Goal: Task Accomplishment & Management: Manage account settings

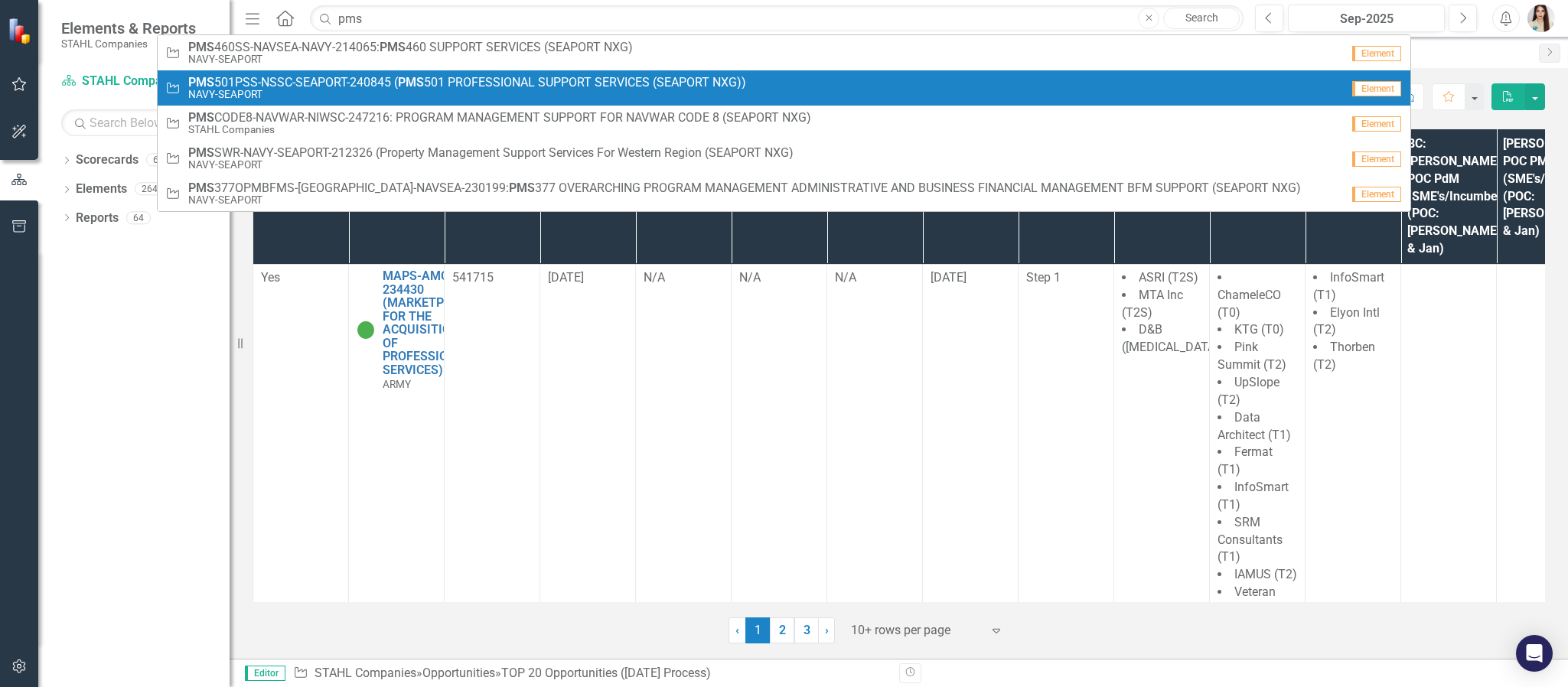
type input "pms"
click at [315, 85] on span "PMS 501PSS-NSSC-SEAPORT-240845 ( PMS 501 PROFESSIONAL SUPPORT SERVICES (SEAPORT…" at bounding box center [468, 82] width 558 height 14
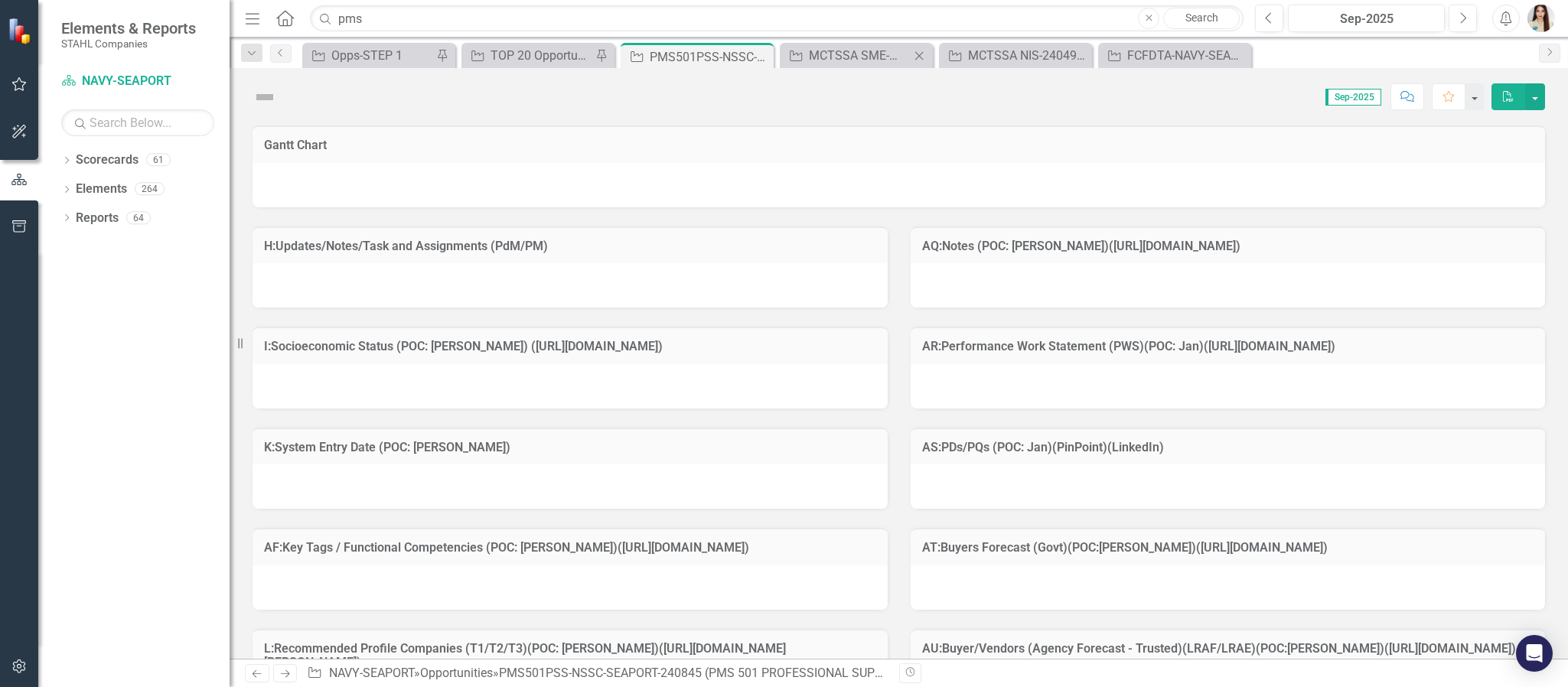
click at [918, 53] on icon "Close" at bounding box center [919, 56] width 15 height 13
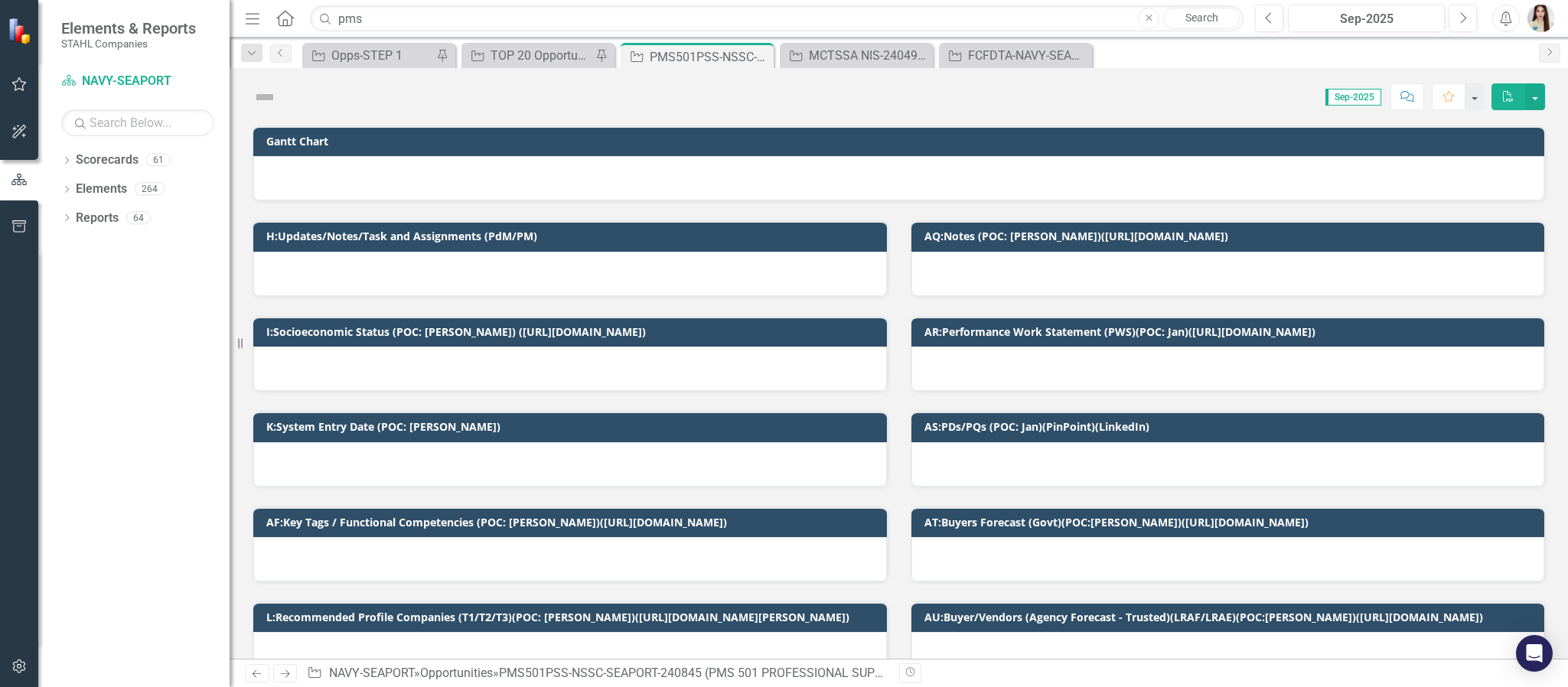
click at [0, 0] on icon "Close" at bounding box center [0, 0] width 0 height 0
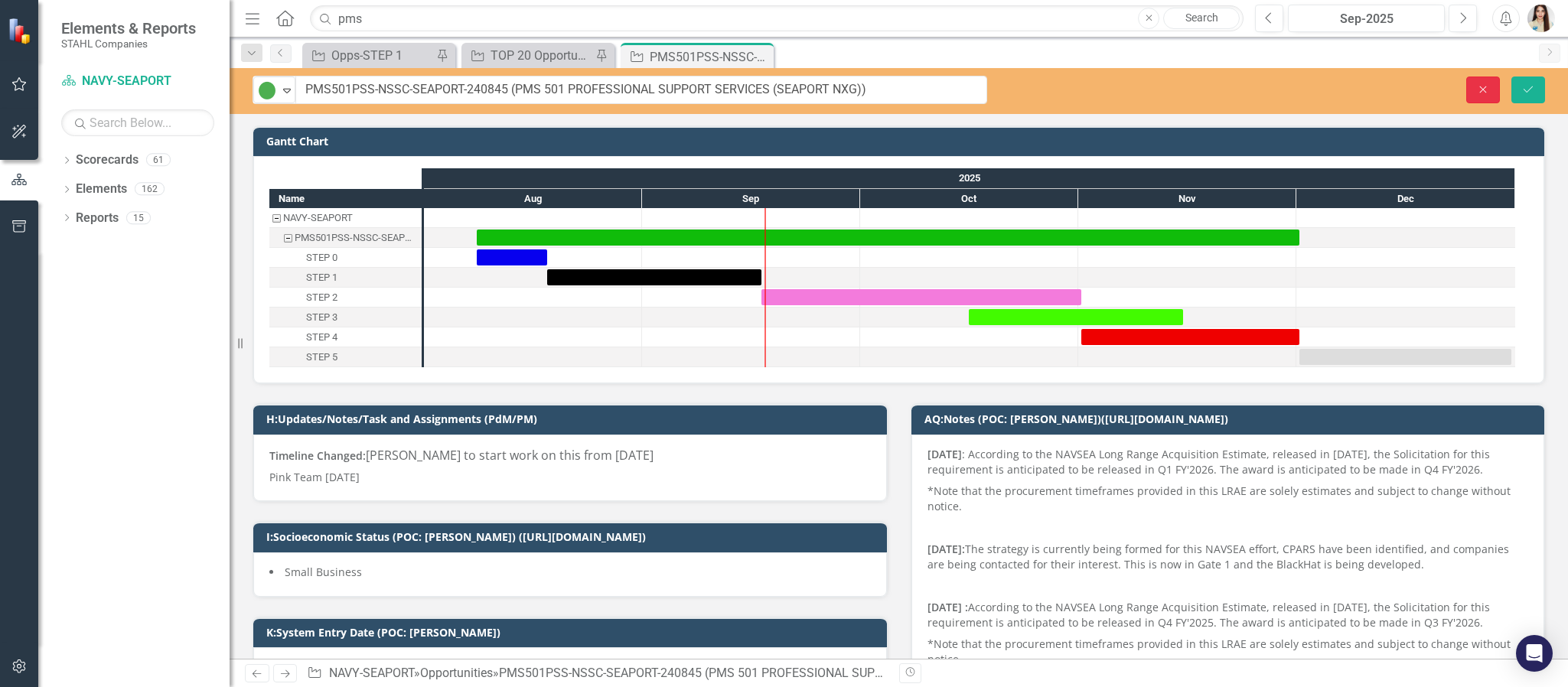
click at [1476, 92] on icon "Close" at bounding box center [1483, 90] width 14 height 11
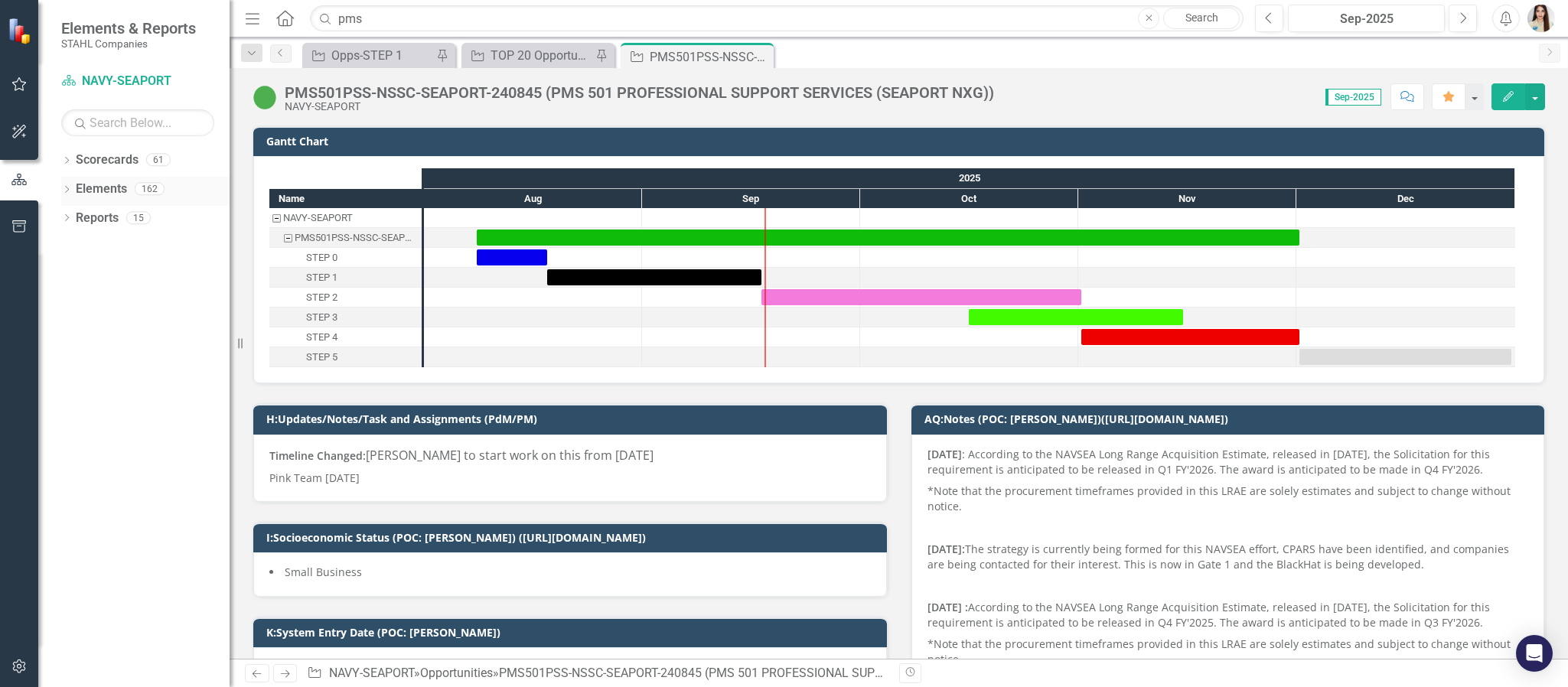
click at [125, 191] on link "Elements" at bounding box center [102, 189] width 52 height 17
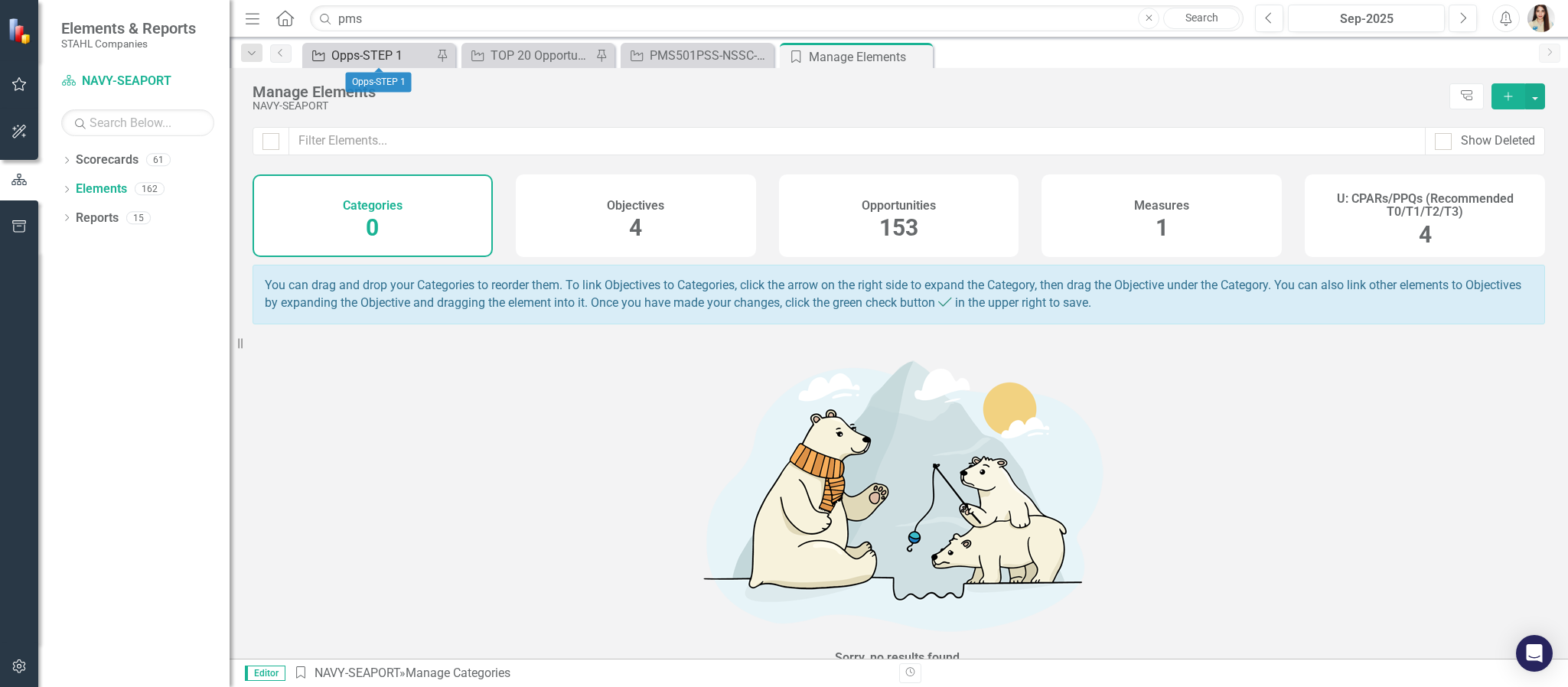
click at [375, 57] on div "Opps-STEP 1" at bounding box center [382, 55] width 101 height 19
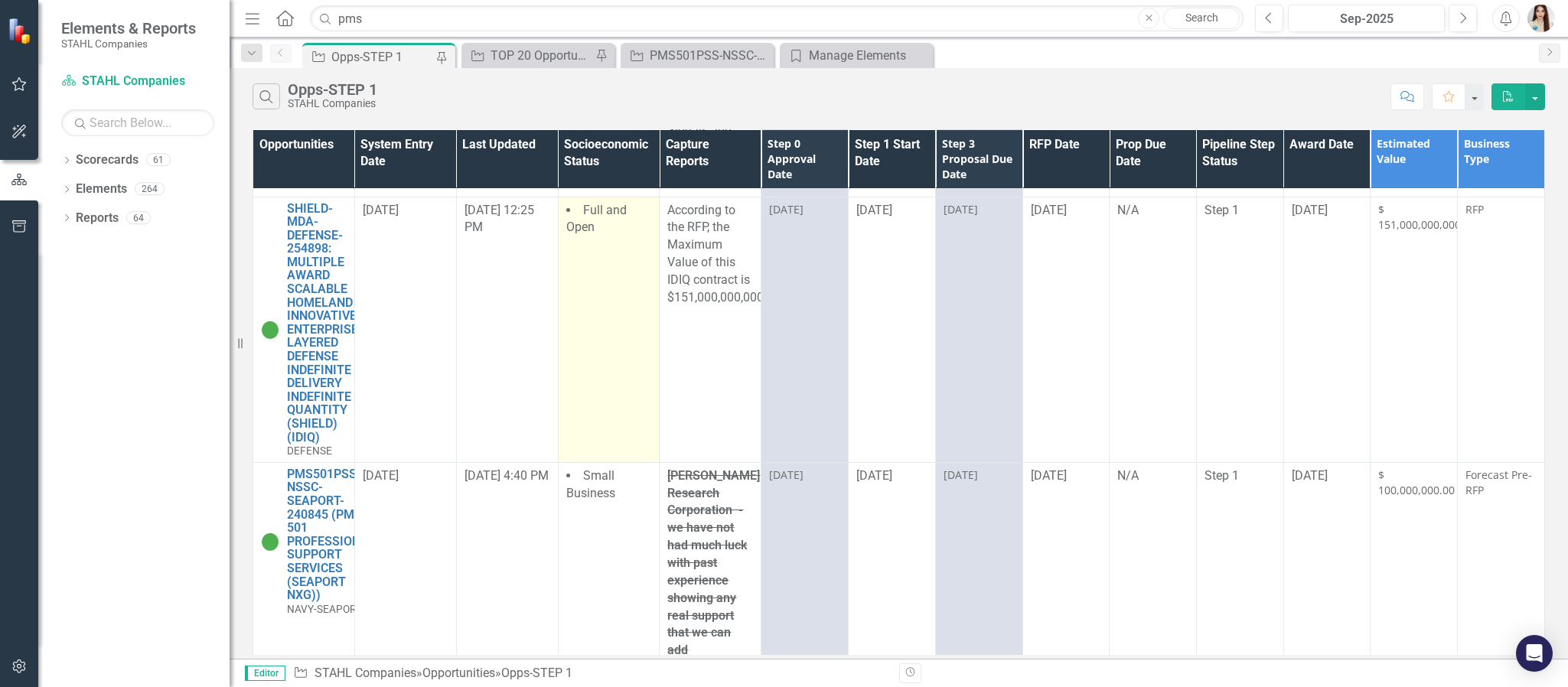
scroll to position [3215, 0]
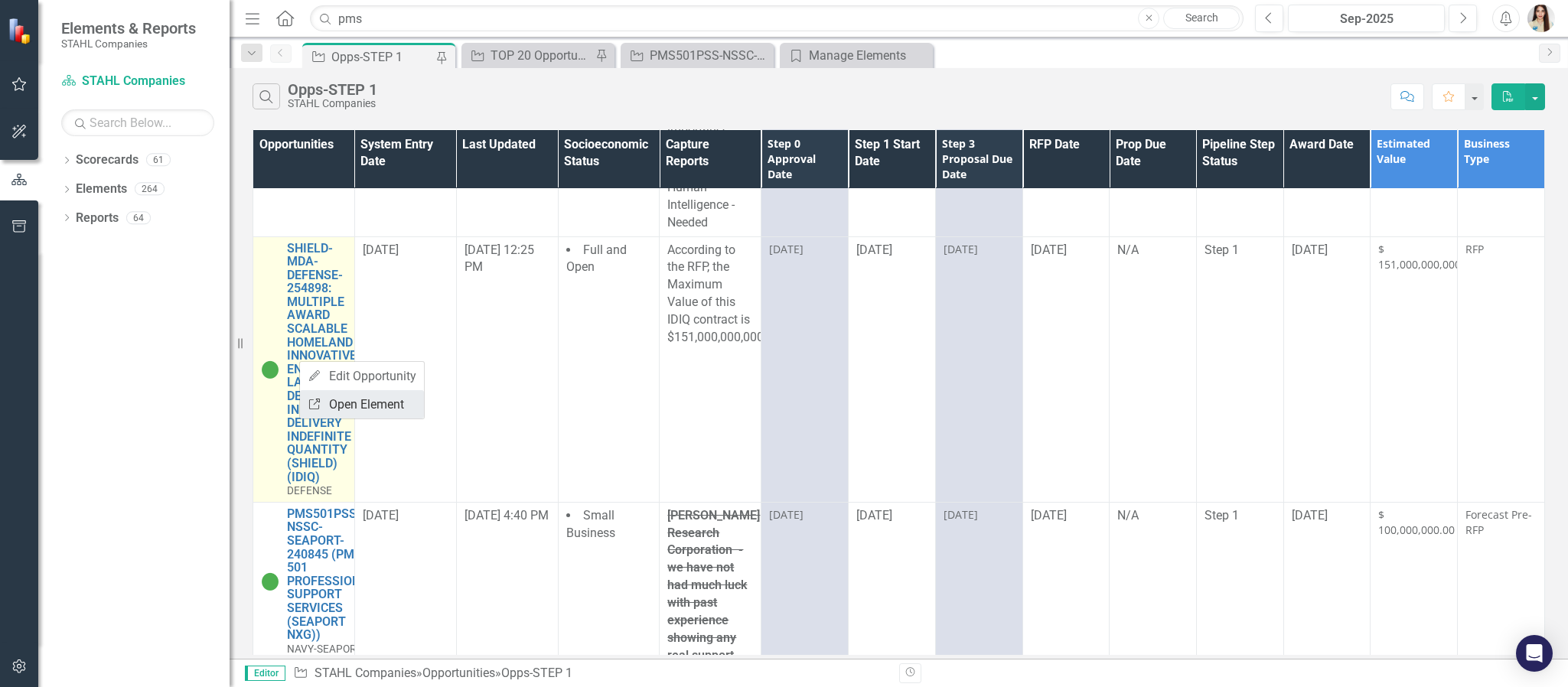
click at [329, 402] on link "Link Open Element" at bounding box center [362, 404] width 124 height 28
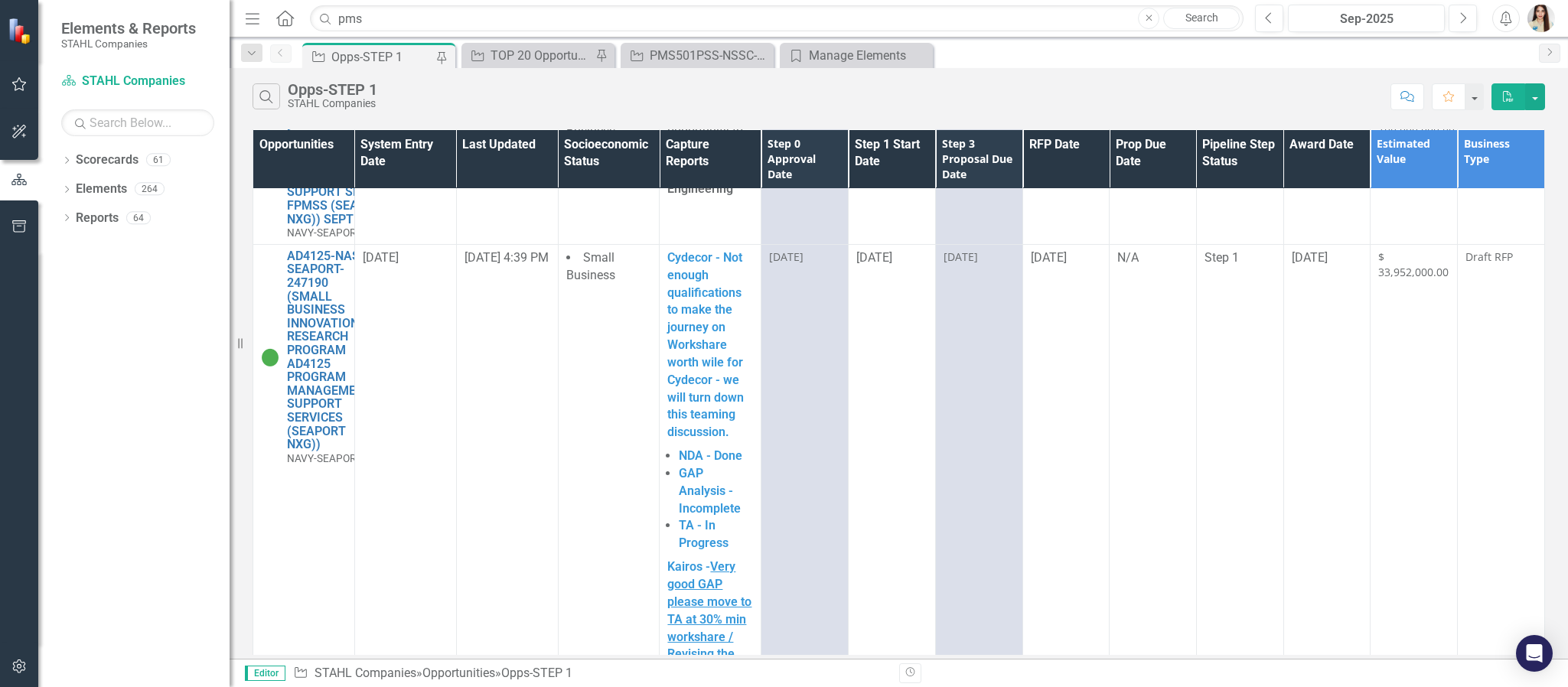
scroll to position [5166, 0]
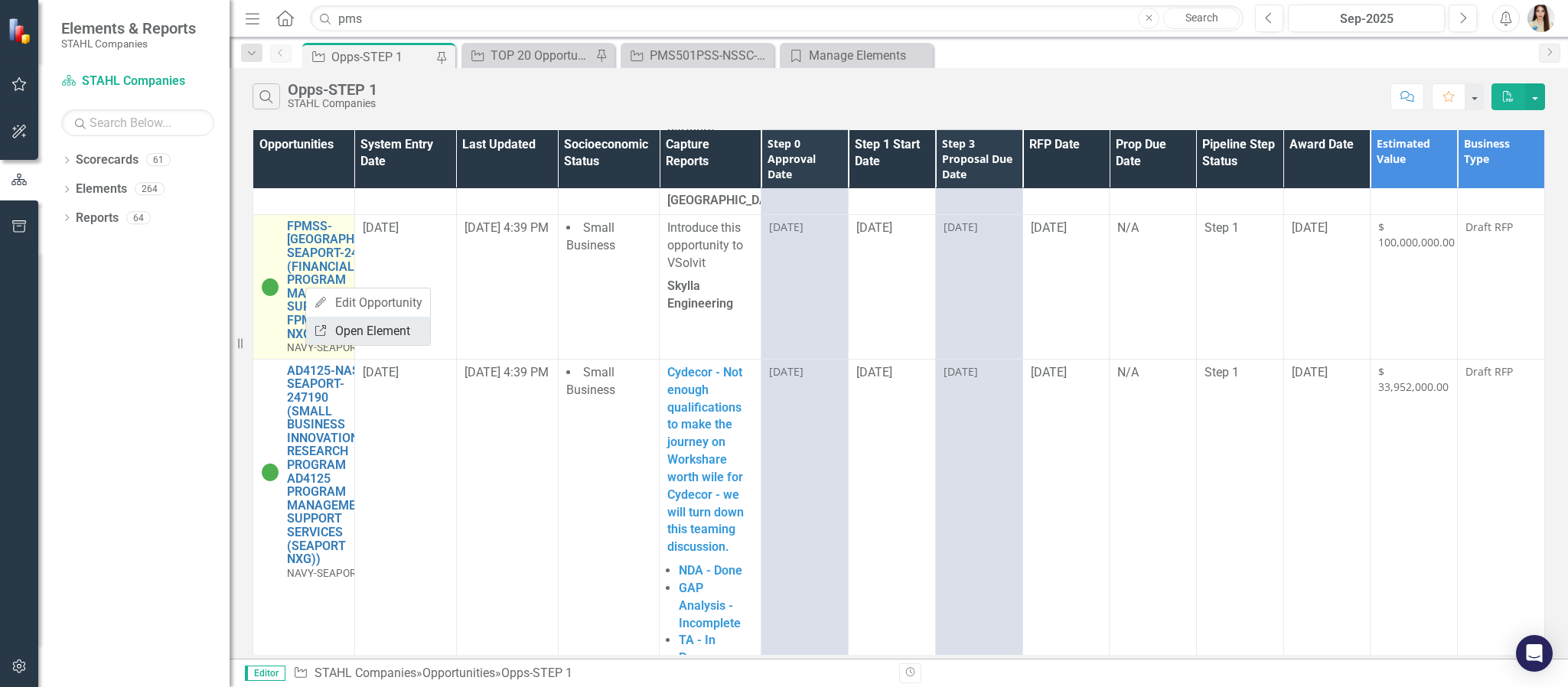
click at [345, 323] on link "Link Open Element" at bounding box center [368, 331] width 124 height 28
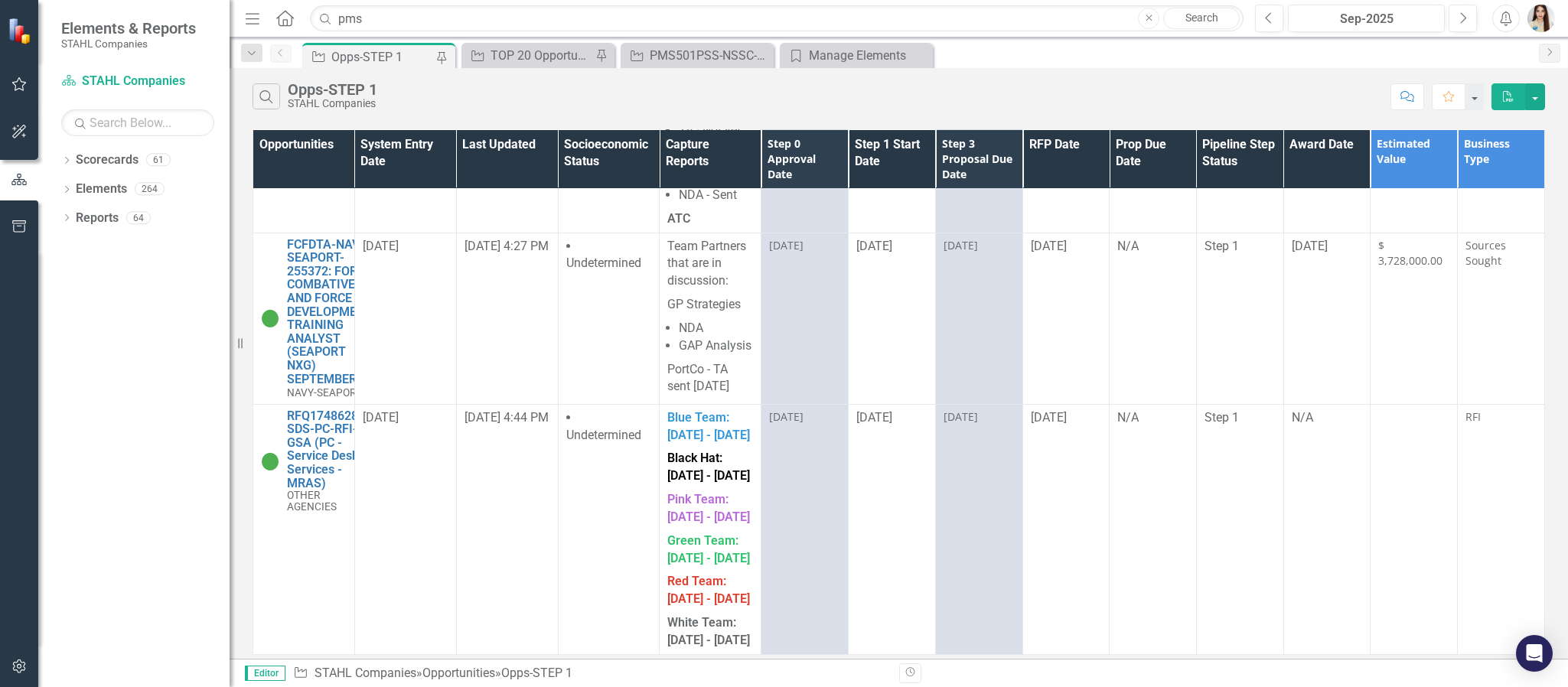
scroll to position [6199, 0]
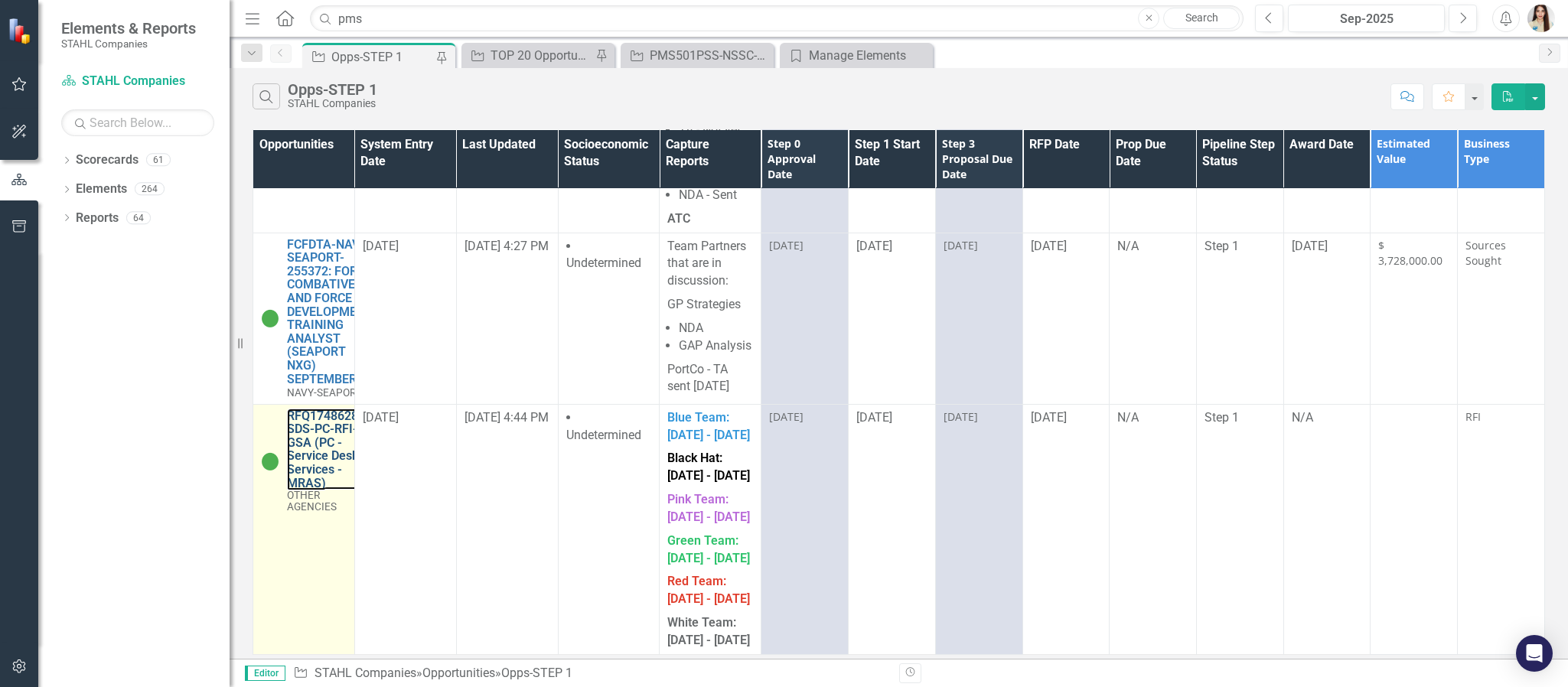
drag, startPoint x: 306, startPoint y: 441, endPoint x: 366, endPoint y: 461, distance: 63.2
click at [352, 480] on link "Link Open Element" at bounding box center [369, 484] width 124 height 28
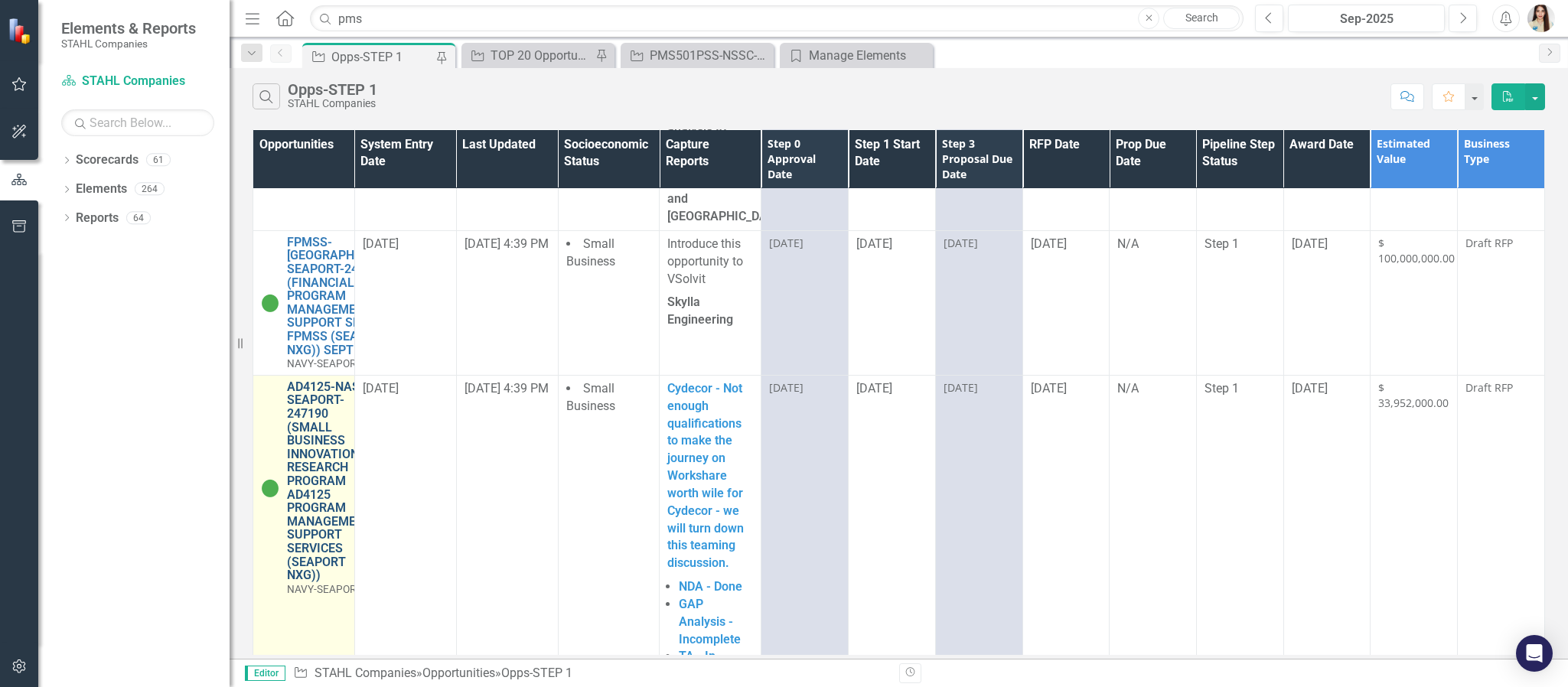
scroll to position [5116, 0]
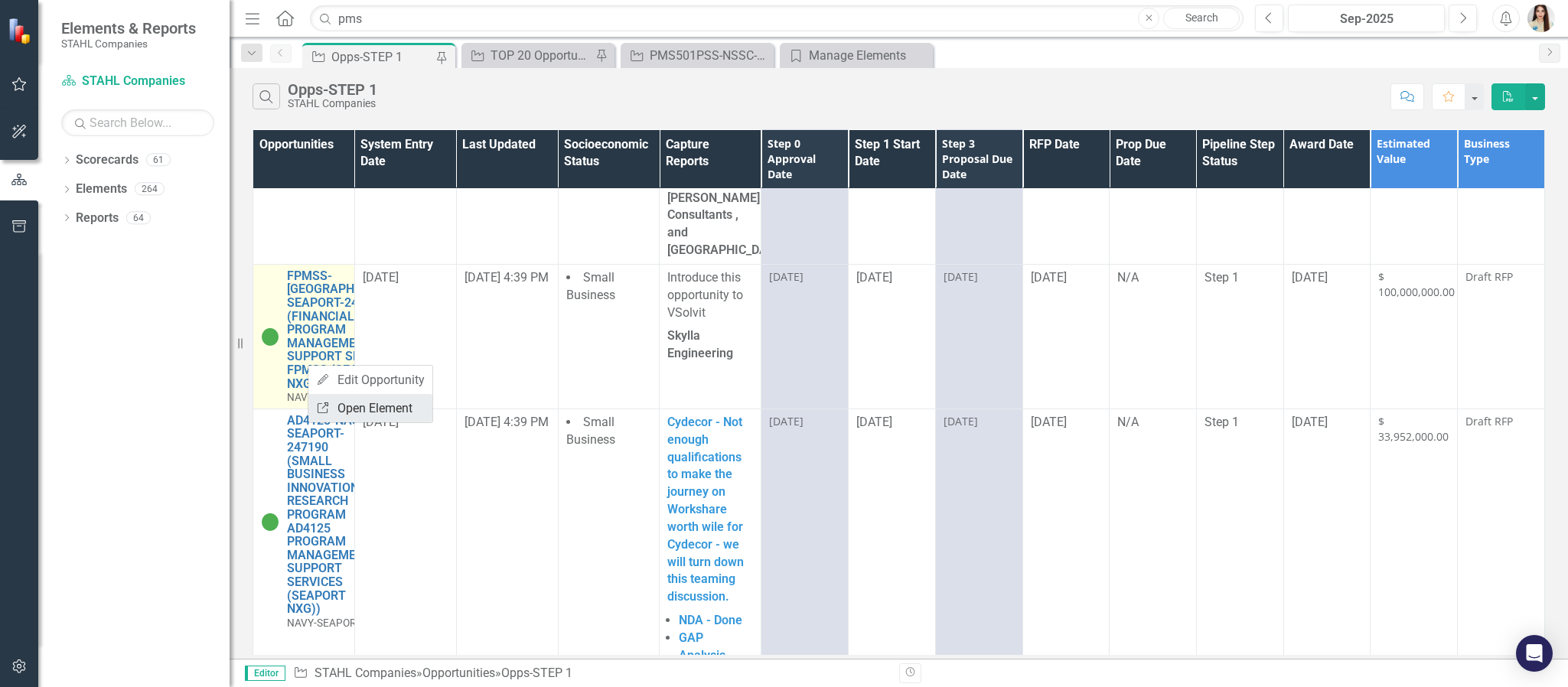
click at [328, 402] on icon "Link" at bounding box center [323, 408] width 14 height 11
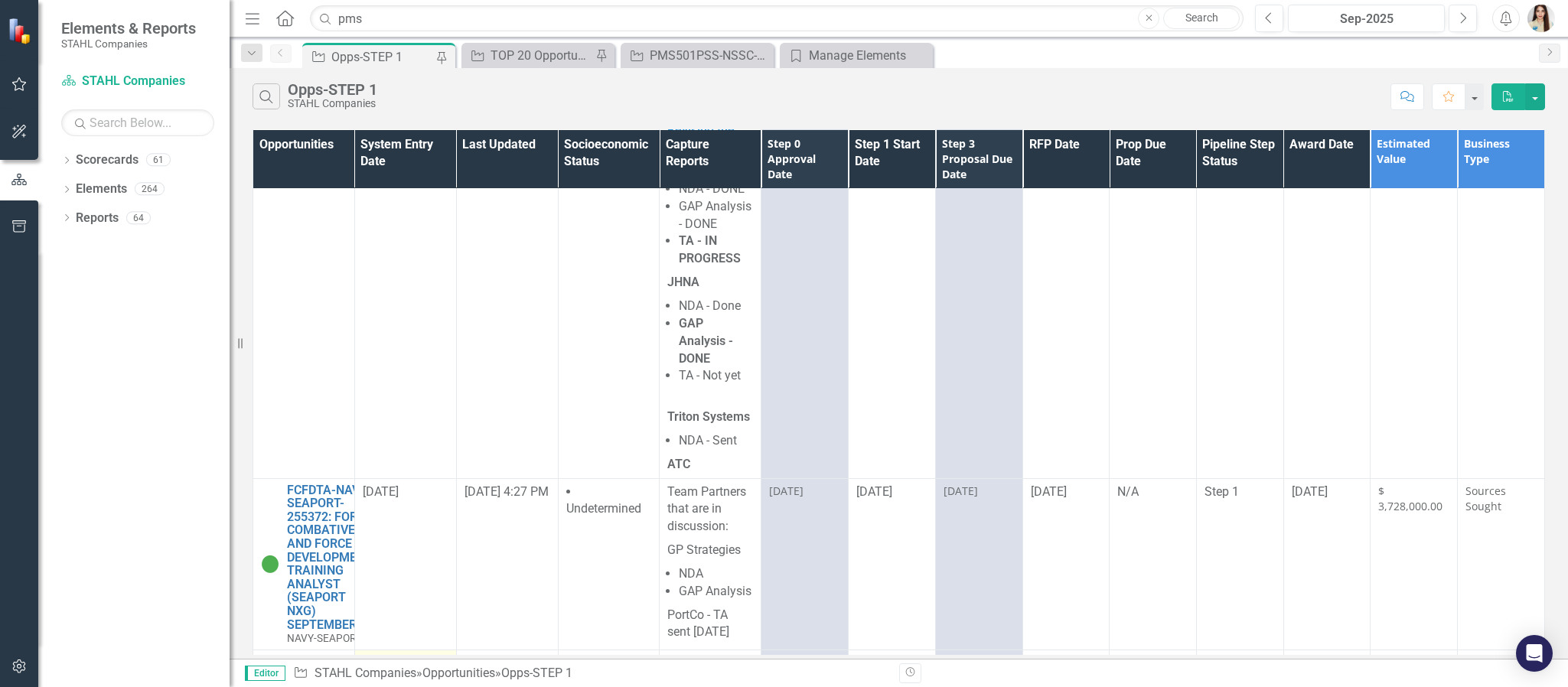
scroll to position [6265, 0]
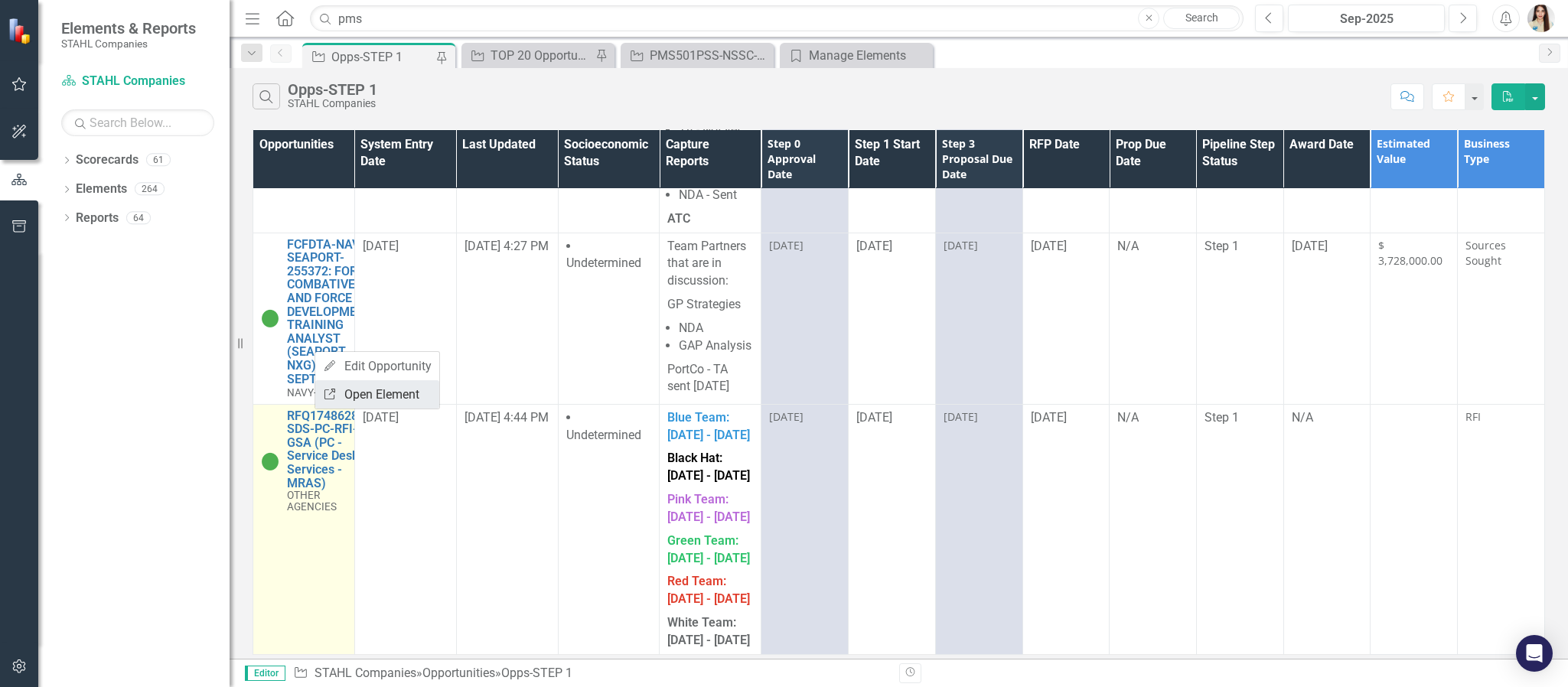
click at [377, 384] on link "Link Open Element" at bounding box center [377, 394] width 124 height 28
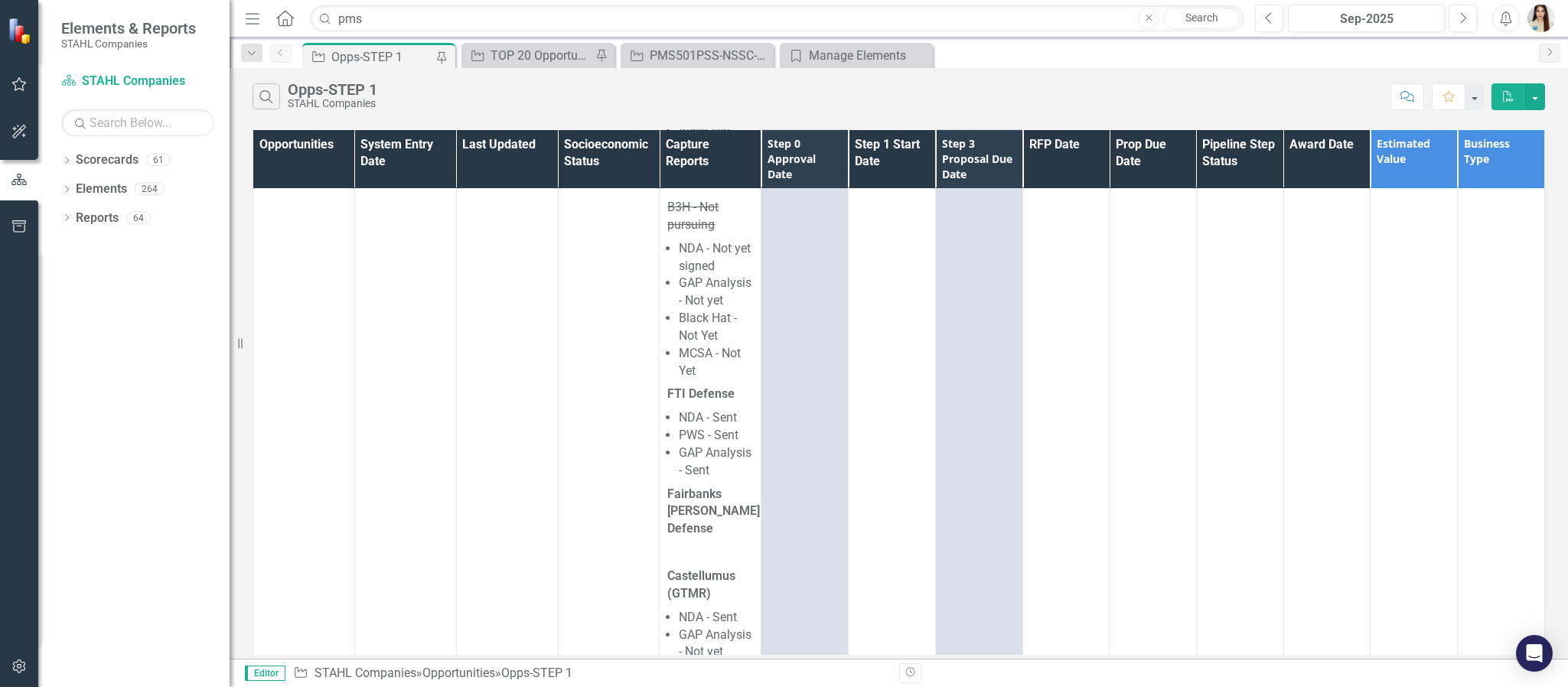
scroll to position [3280, 0]
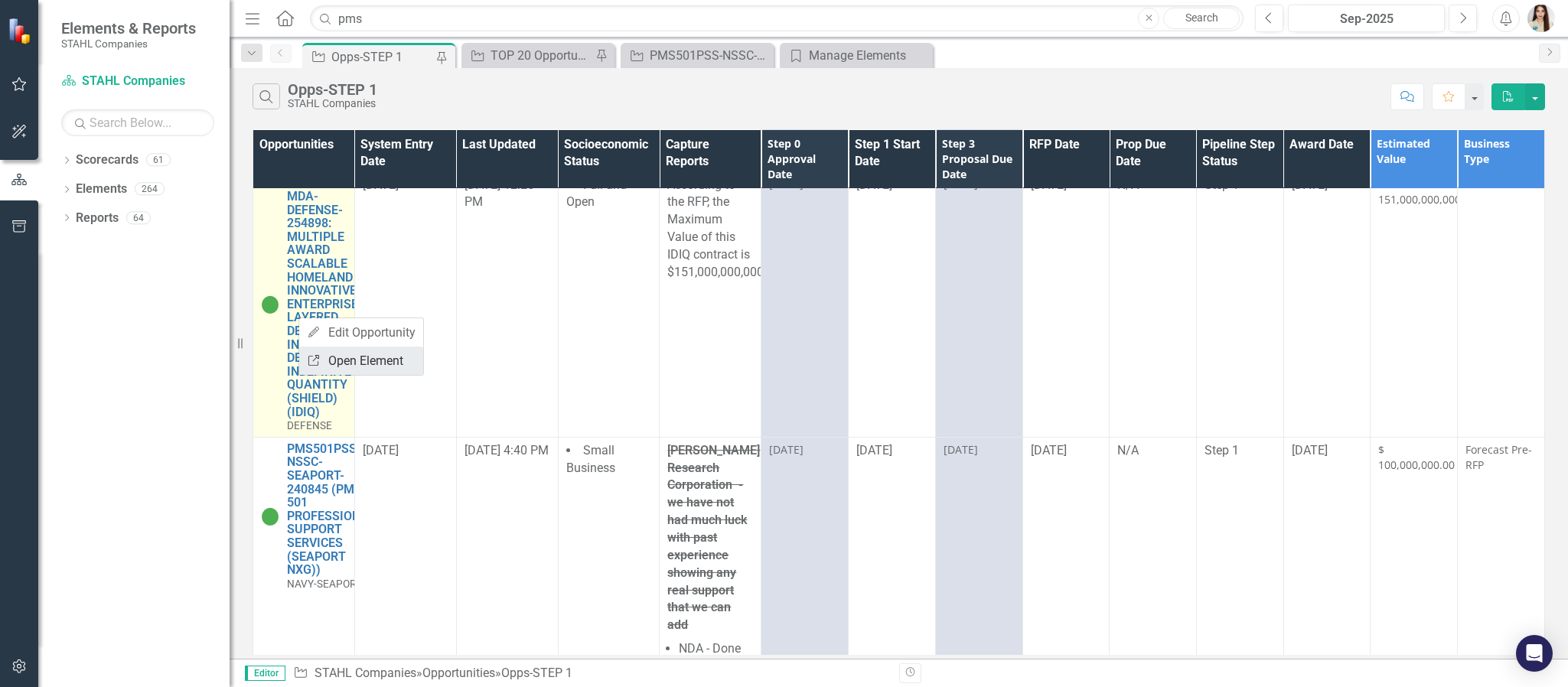
click at [319, 355] on icon "Link" at bounding box center [314, 361] width 14 height 11
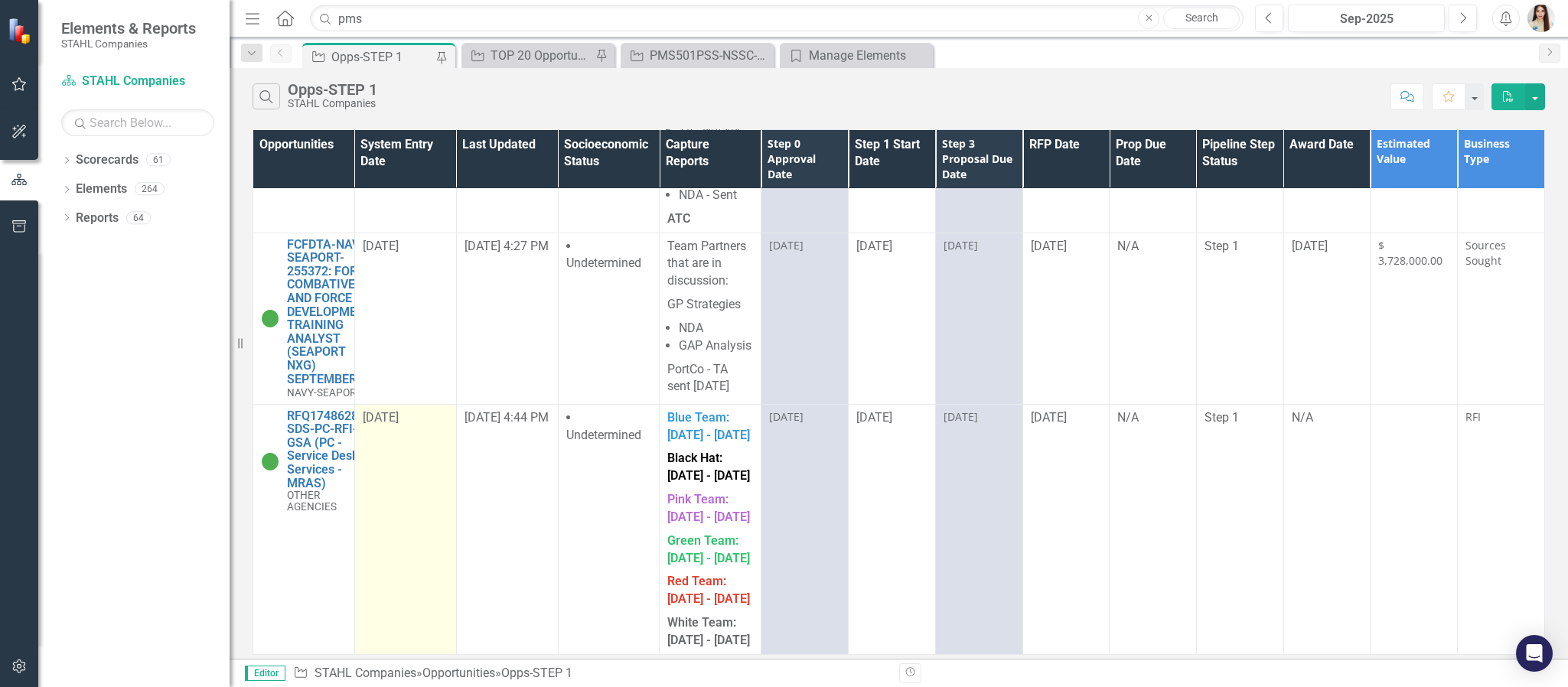
scroll to position [6265, 0]
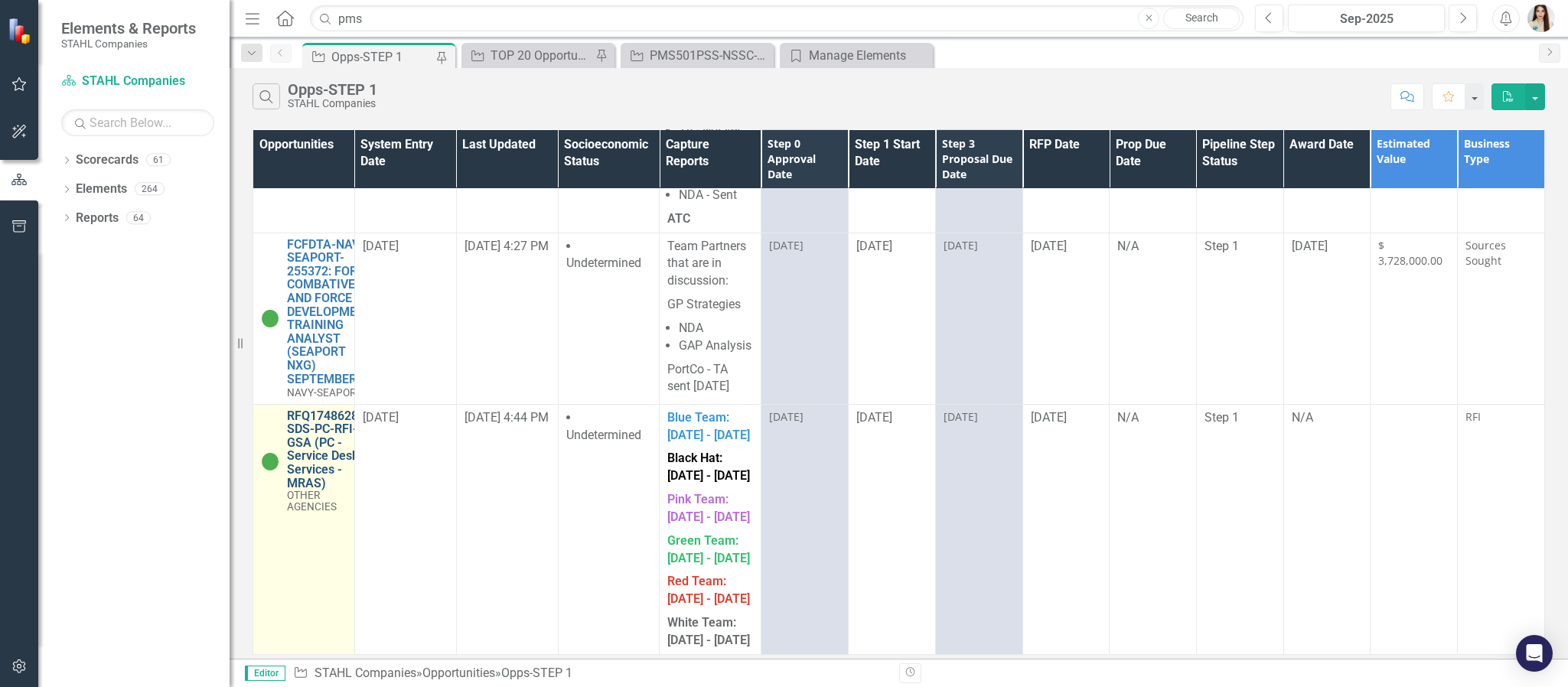
click at [320, 410] on link "RFQ1748628-SDS-PC-RFI-GSA (PC - Service Desk Services - MRAS)" at bounding box center [325, 450] width 76 height 82
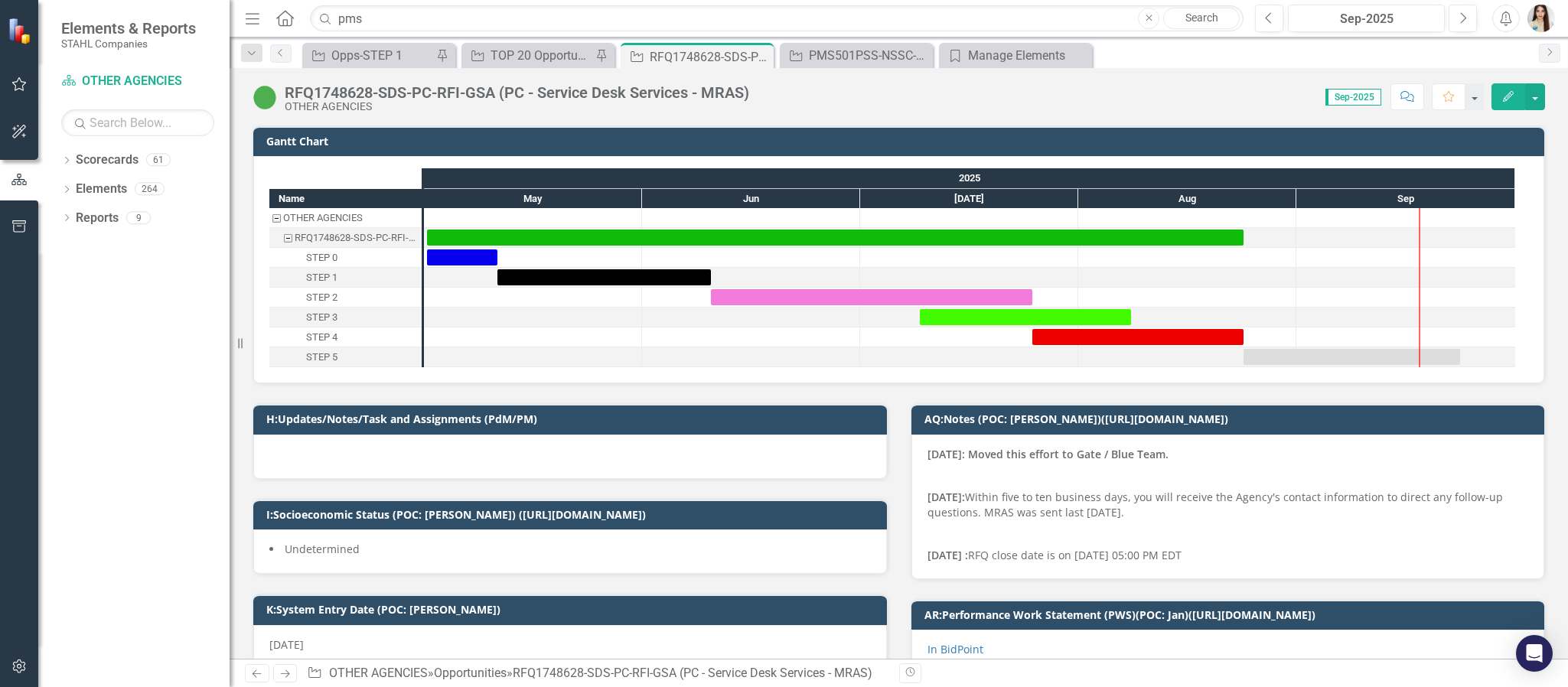
click at [383, 92] on div "RFQ1748628-SDS-PC-RFI-GSA (PC - Service Desk Services - MRAS)" at bounding box center [517, 92] width 465 height 17
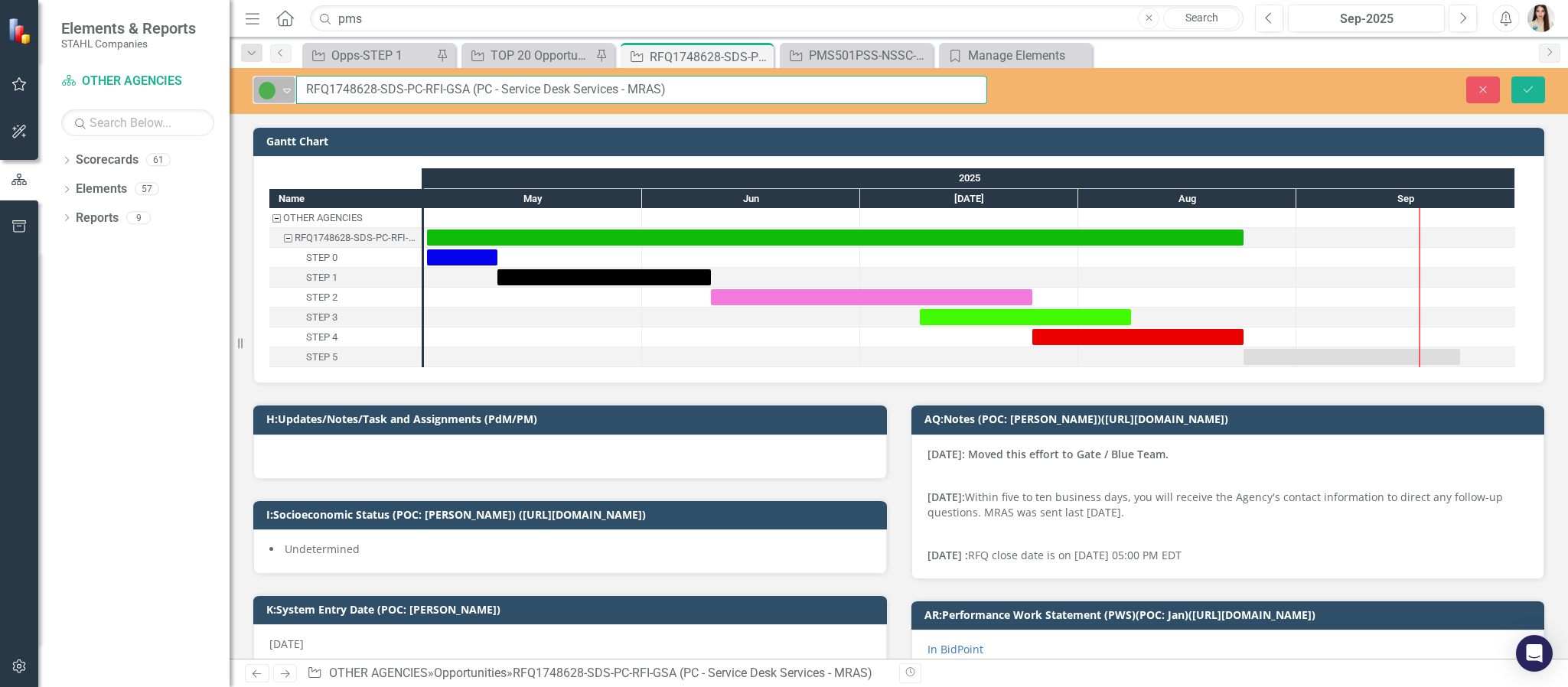
drag, startPoint x: 422, startPoint y: 86, endPoint x: 276, endPoint y: 94, distance: 146.2
click at [276, 94] on div "Active Expand RFQ1748628-SDS-PC-RFI-GSA (PC - Service Desk Services - MRAS)" at bounding box center [620, 90] width 735 height 28
click at [1475, 82] on button "Close" at bounding box center [1483, 90] width 34 height 27
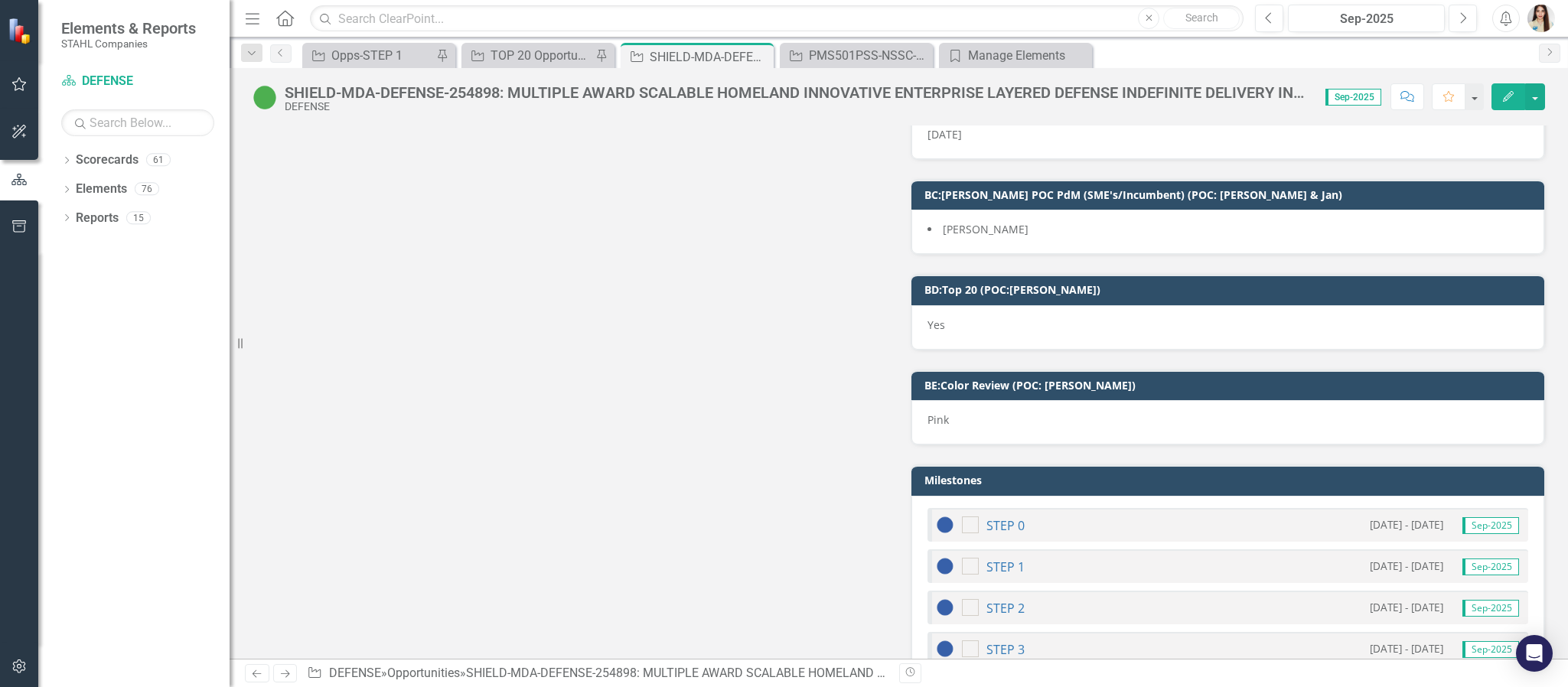
scroll to position [8611, 0]
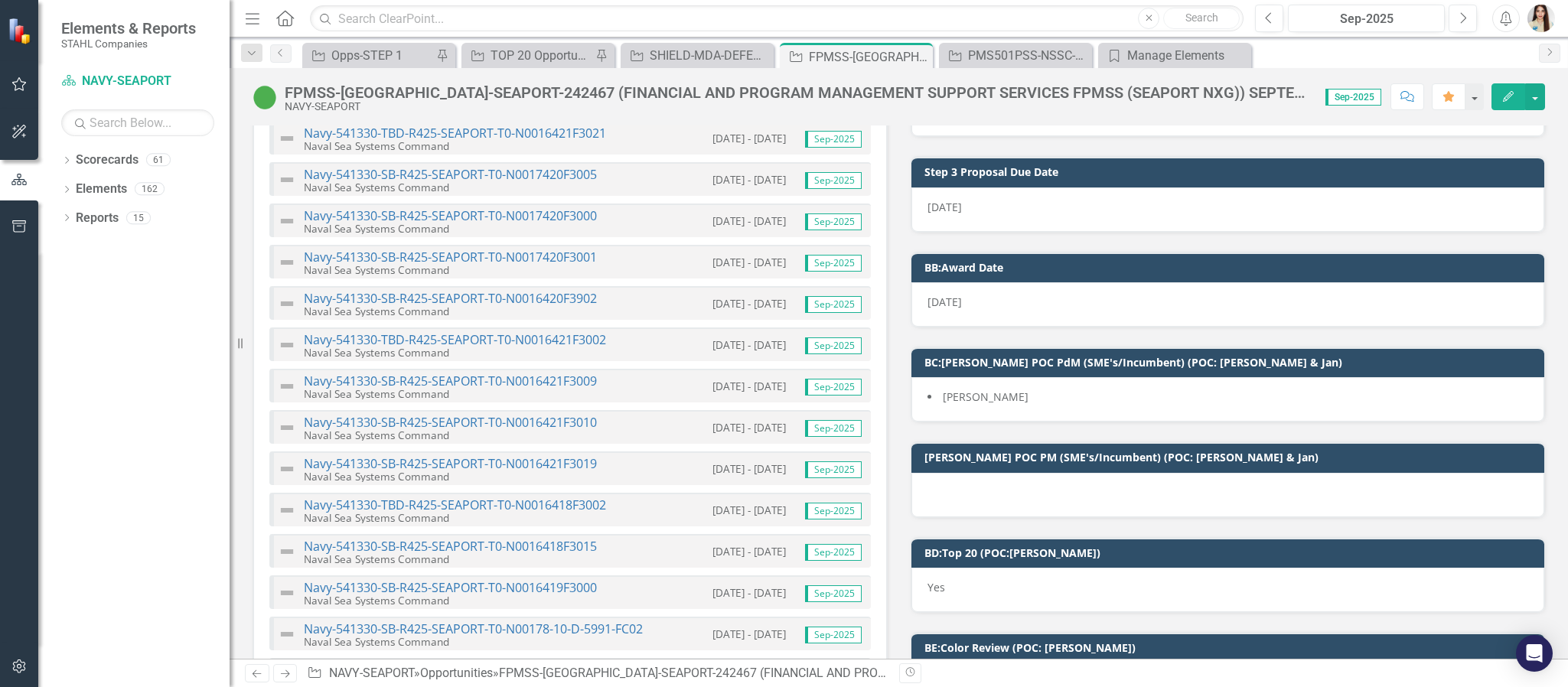
scroll to position [4133, 0]
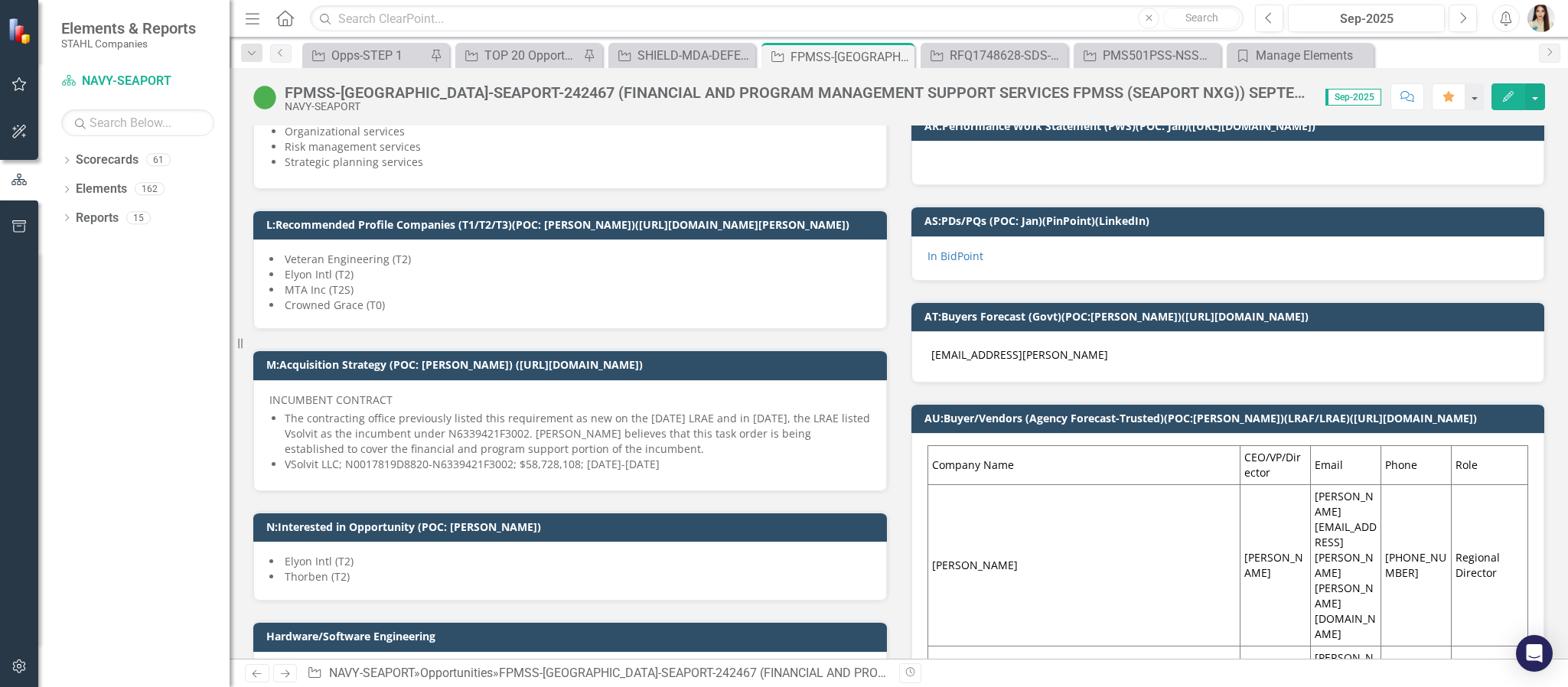
scroll to position [689, 0]
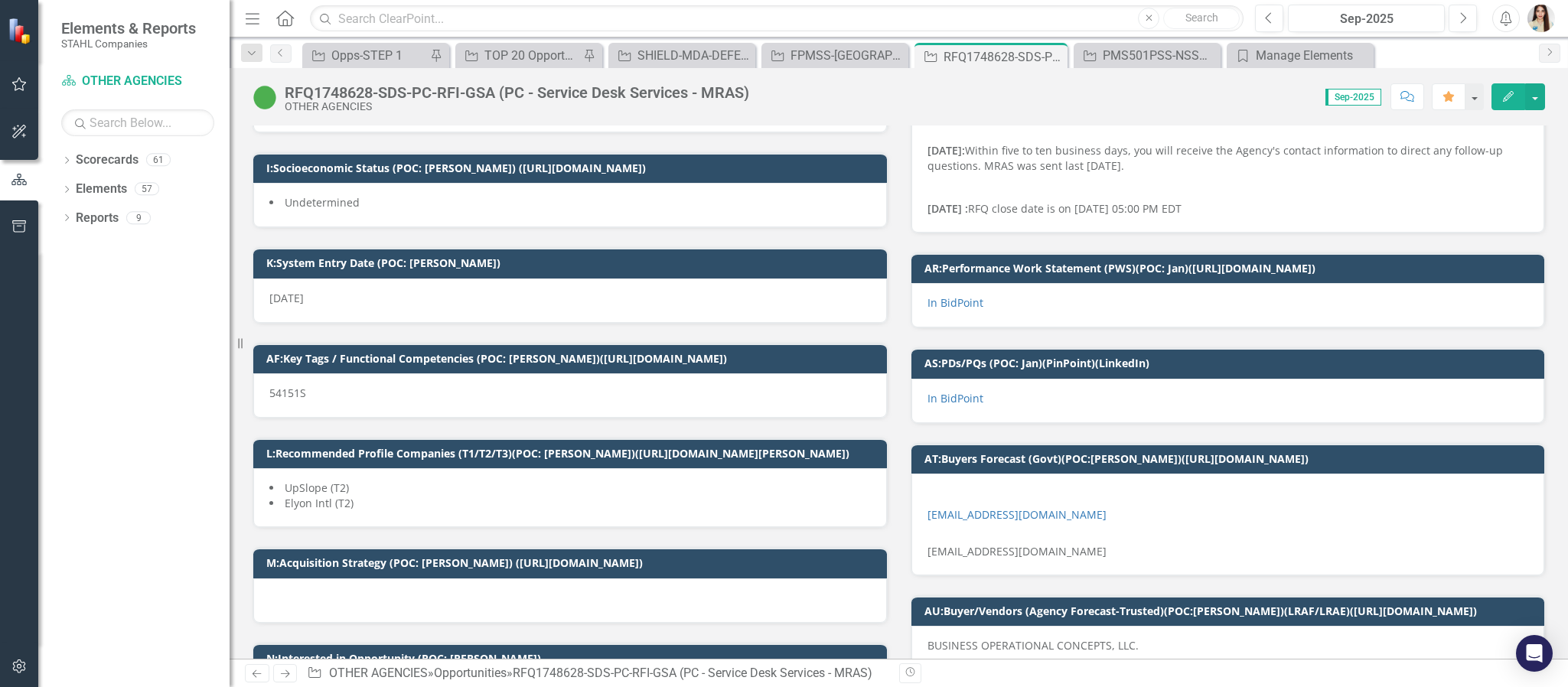
scroll to position [574, 0]
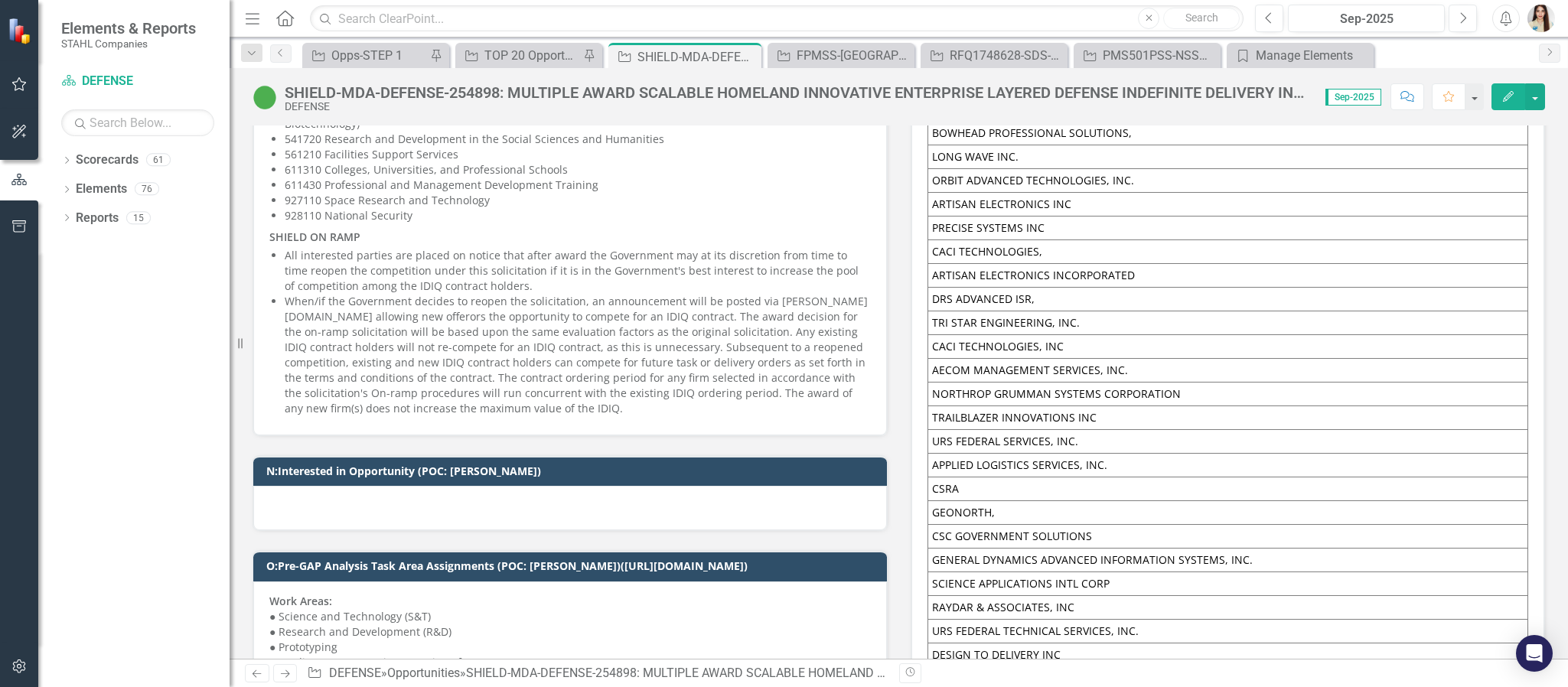
scroll to position [1722, 0]
